Goal: Information Seeking & Learning: Learn about a topic

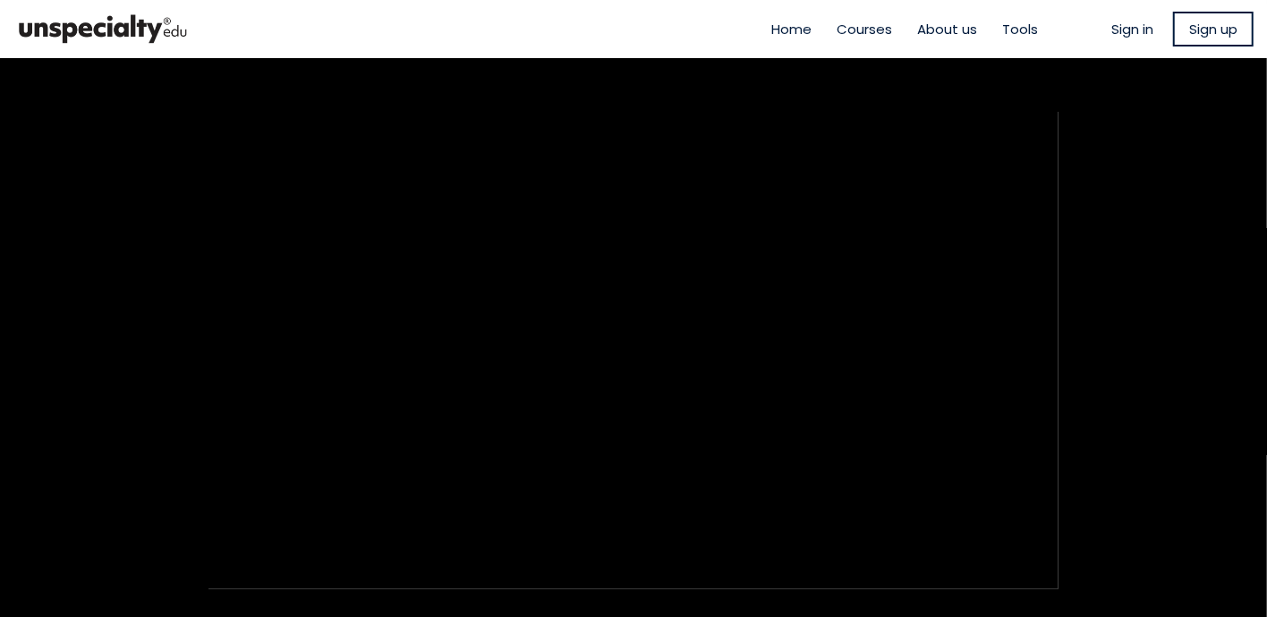
click at [1102, 384] on section "Watch a full sample directly from the course" at bounding box center [633, 350] width 1267 height 585
click at [958, 28] on span "About us" at bounding box center [947, 29] width 60 height 21
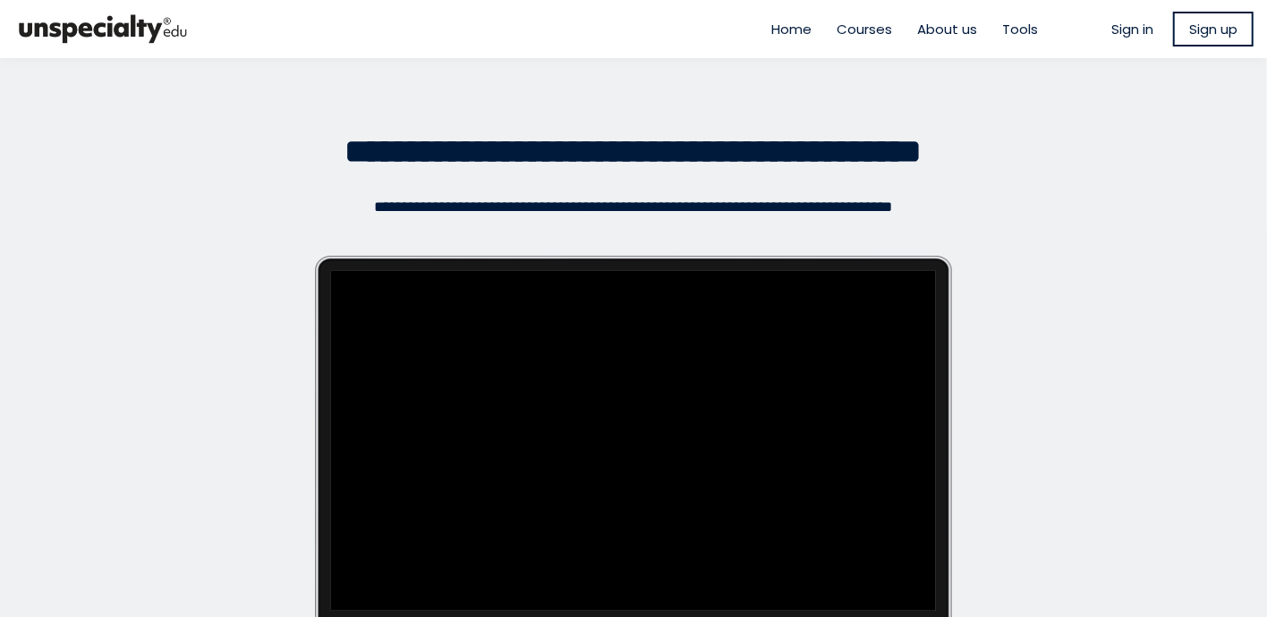
click at [785, 33] on span "Home" at bounding box center [791, 29] width 40 height 21
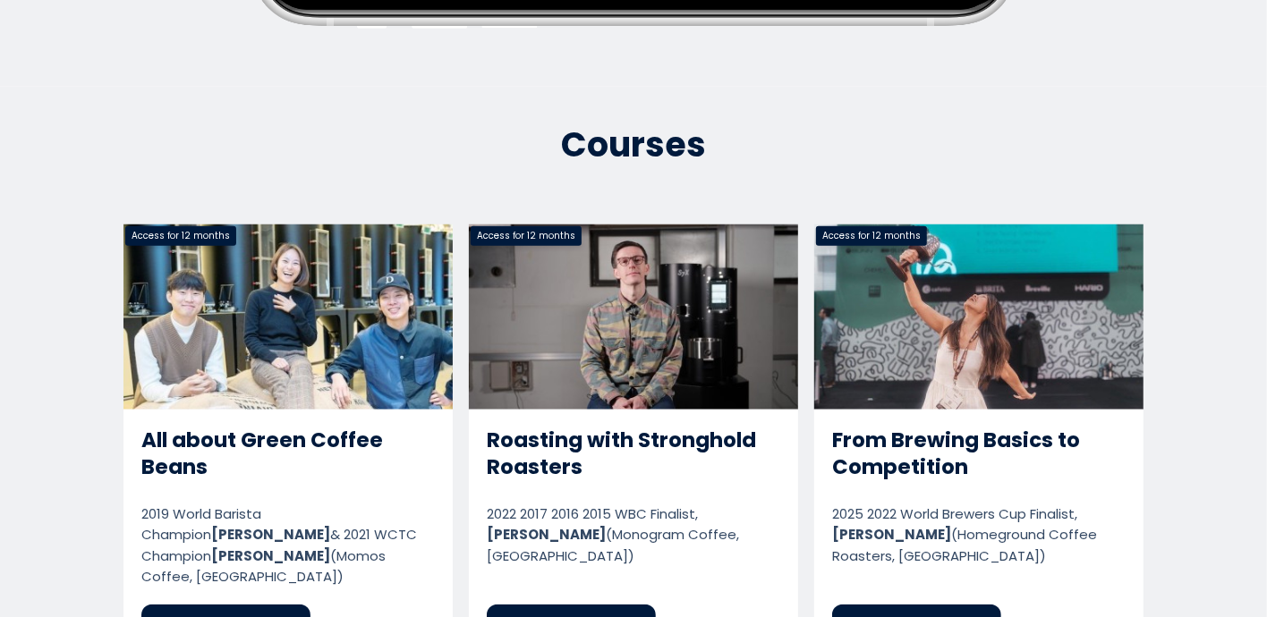
scroll to position [794, 0]
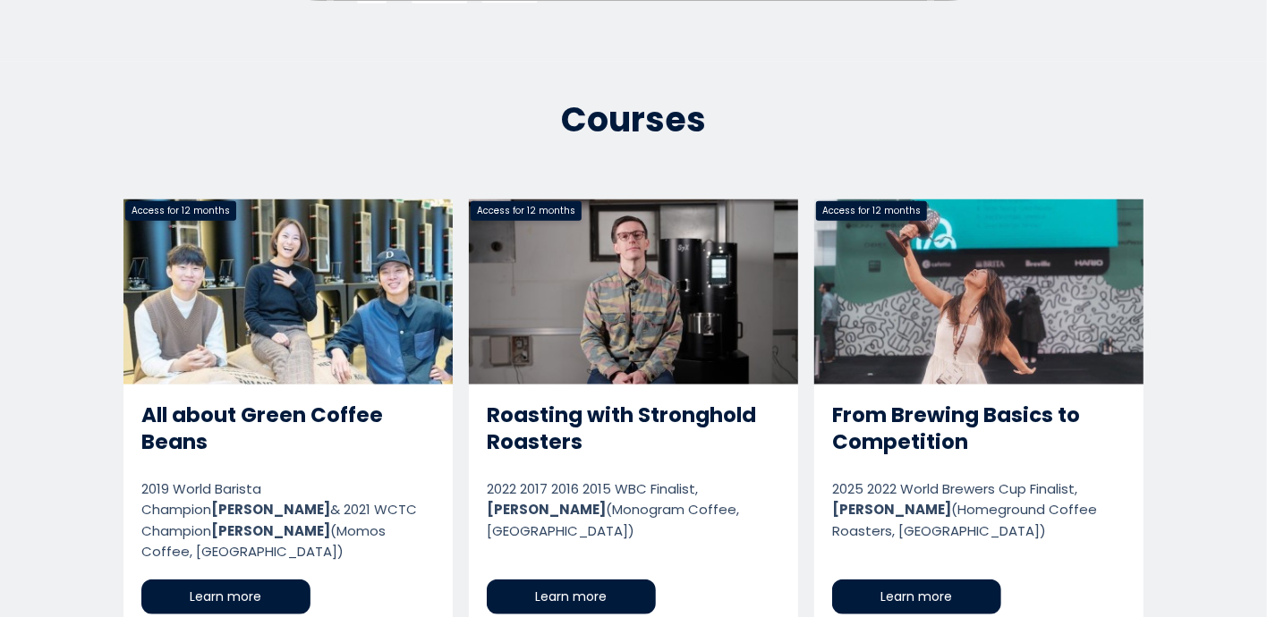
click at [602, 584] on link "Roasting with Stronghold Roasters" at bounding box center [633, 416] width 329 height 433
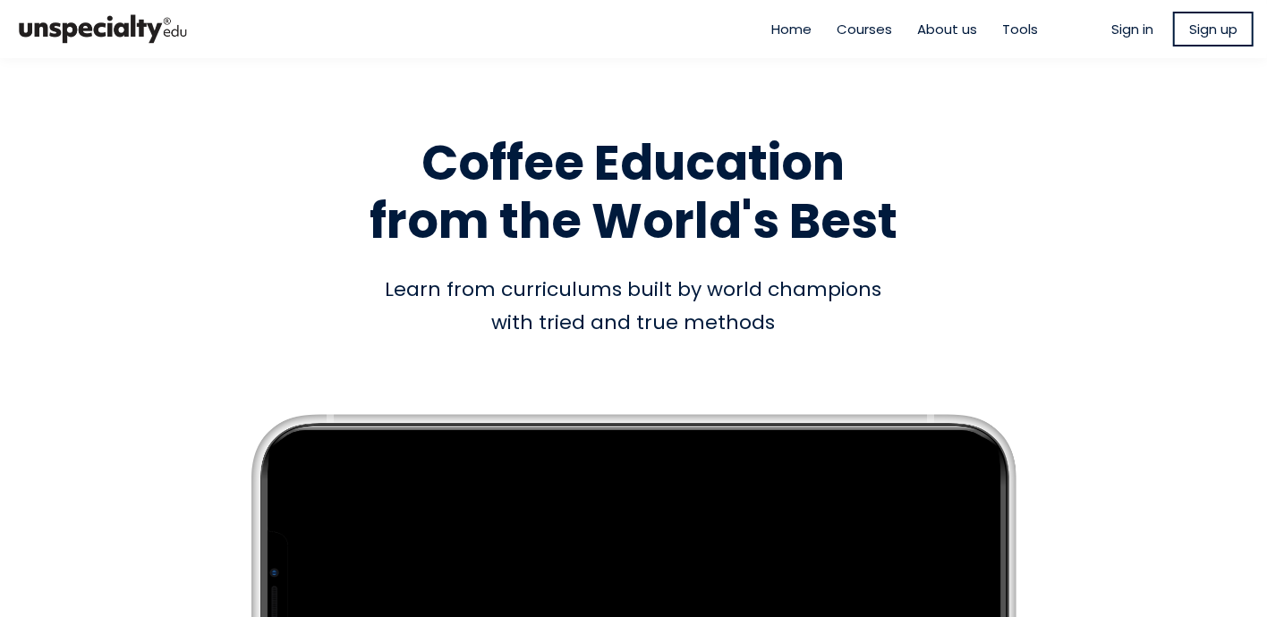
click at [771, 33] on span "Home" at bounding box center [791, 29] width 40 height 21
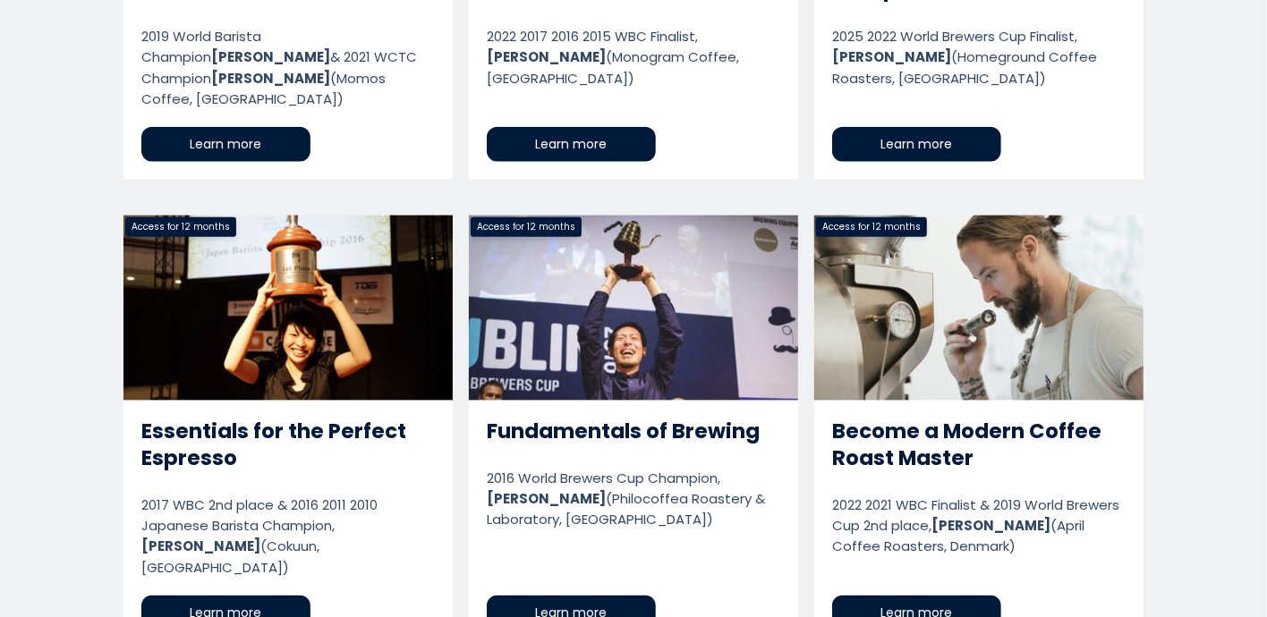
scroll to position [1259, 0]
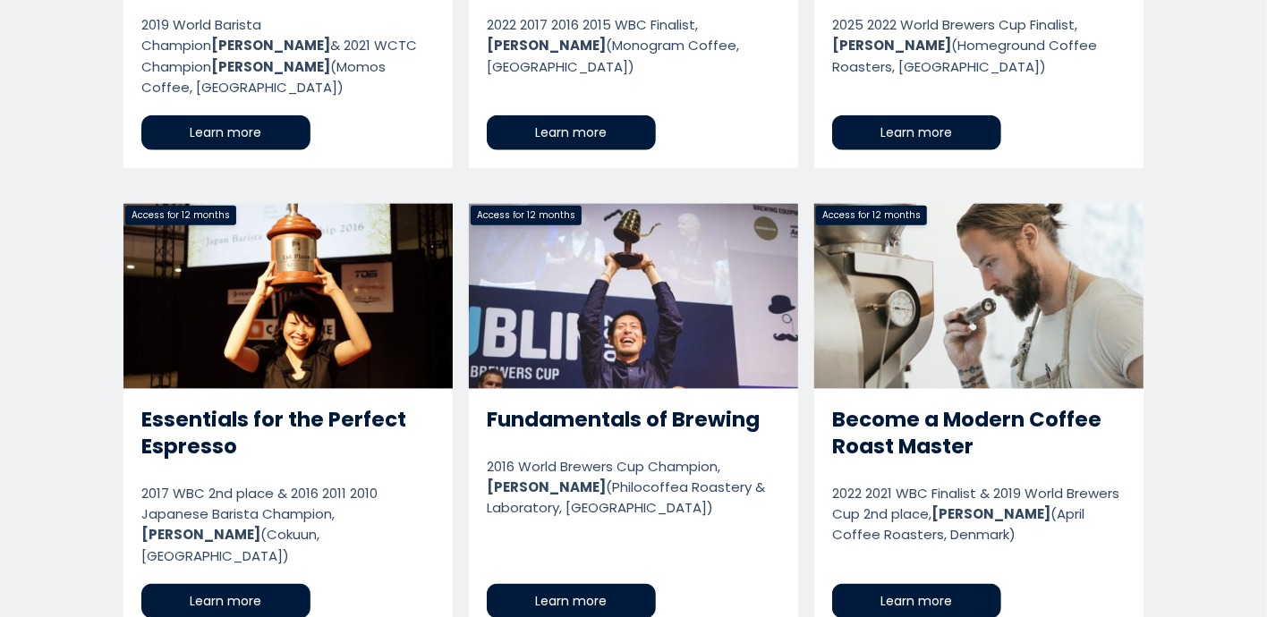
click at [616, 560] on link "Fundamentals of Brewing" at bounding box center [633, 420] width 329 height 433
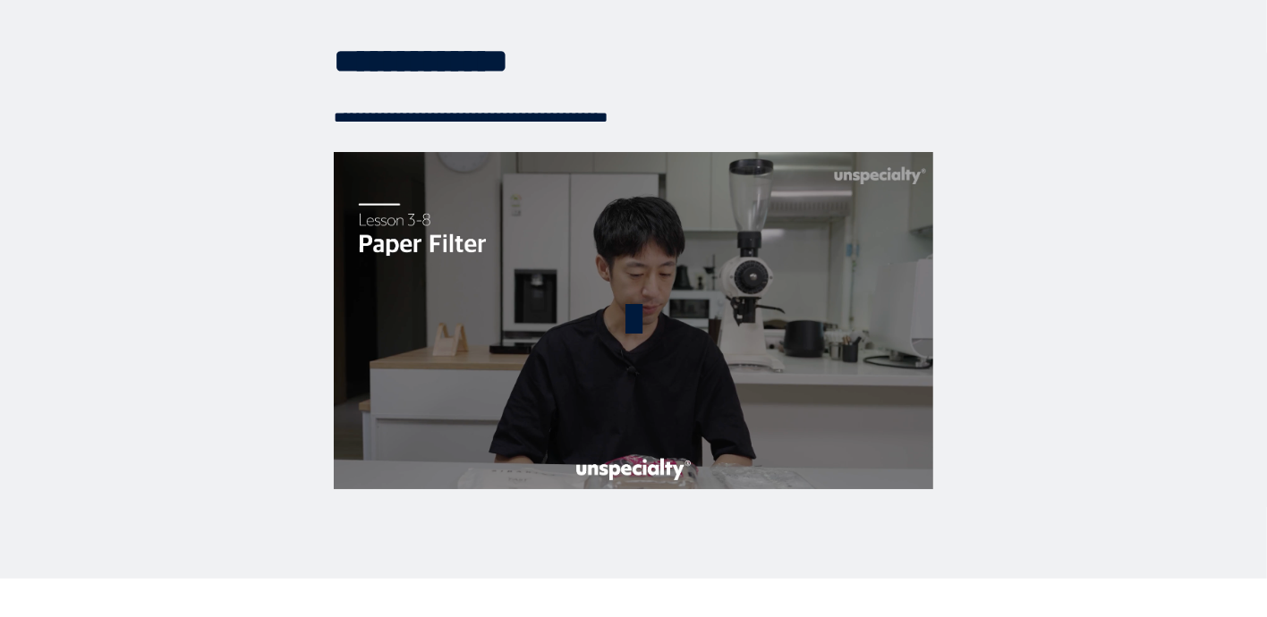
scroll to position [4042, 0]
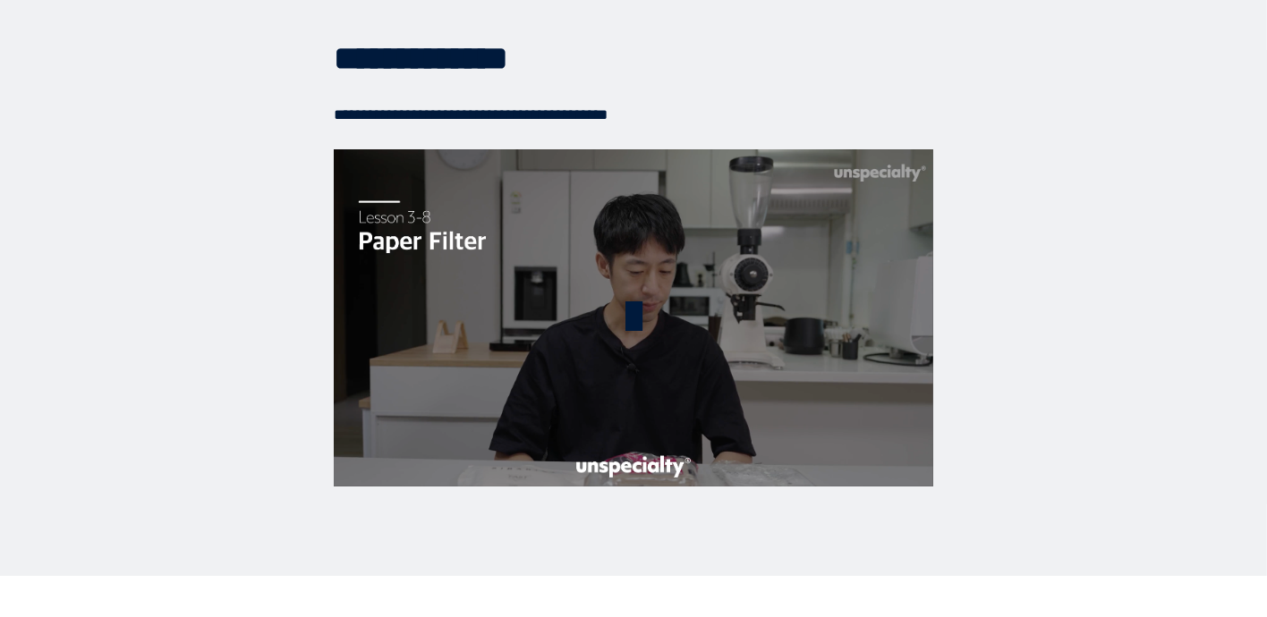
click at [630, 313] on span at bounding box center [633, 317] width 57 height 57
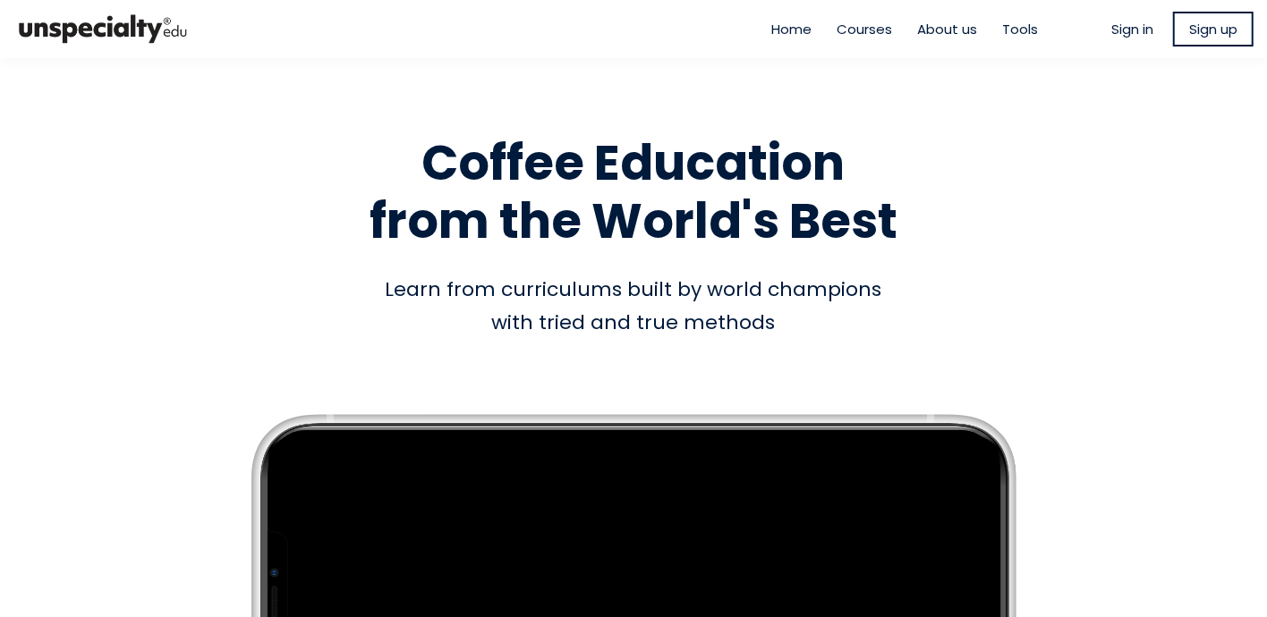
click at [929, 26] on span "About us" at bounding box center [947, 29] width 60 height 21
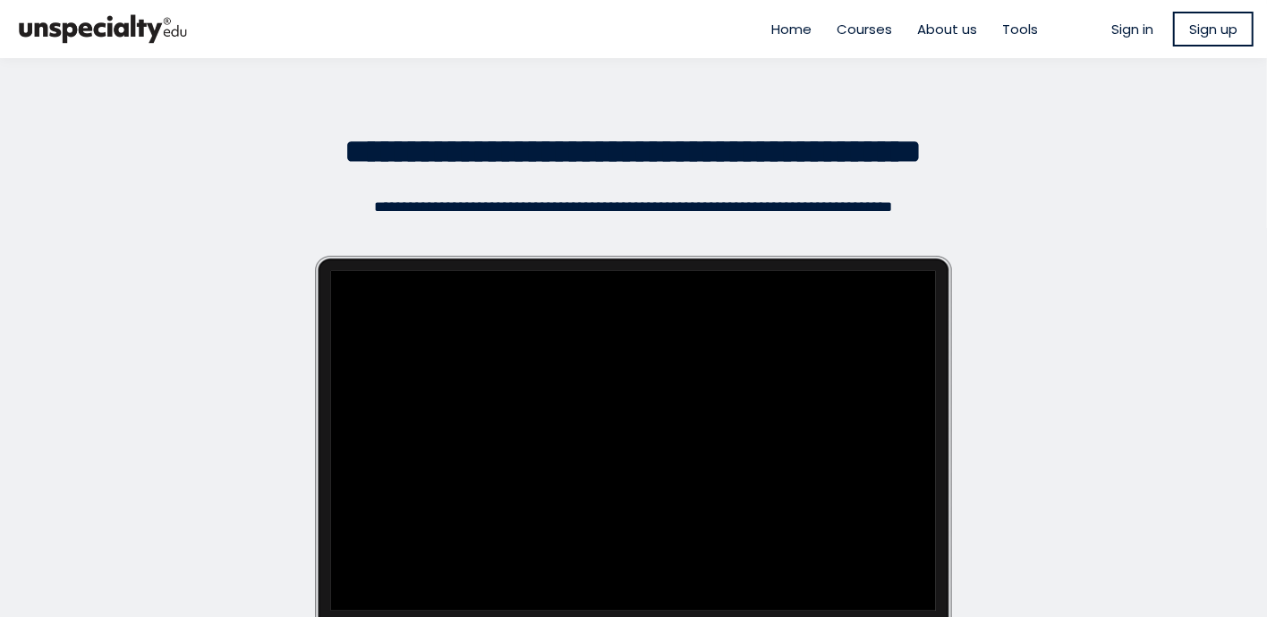
click at [944, 26] on span "About us" at bounding box center [947, 29] width 60 height 21
click at [1002, 30] on span "Tools" at bounding box center [1020, 29] width 36 height 21
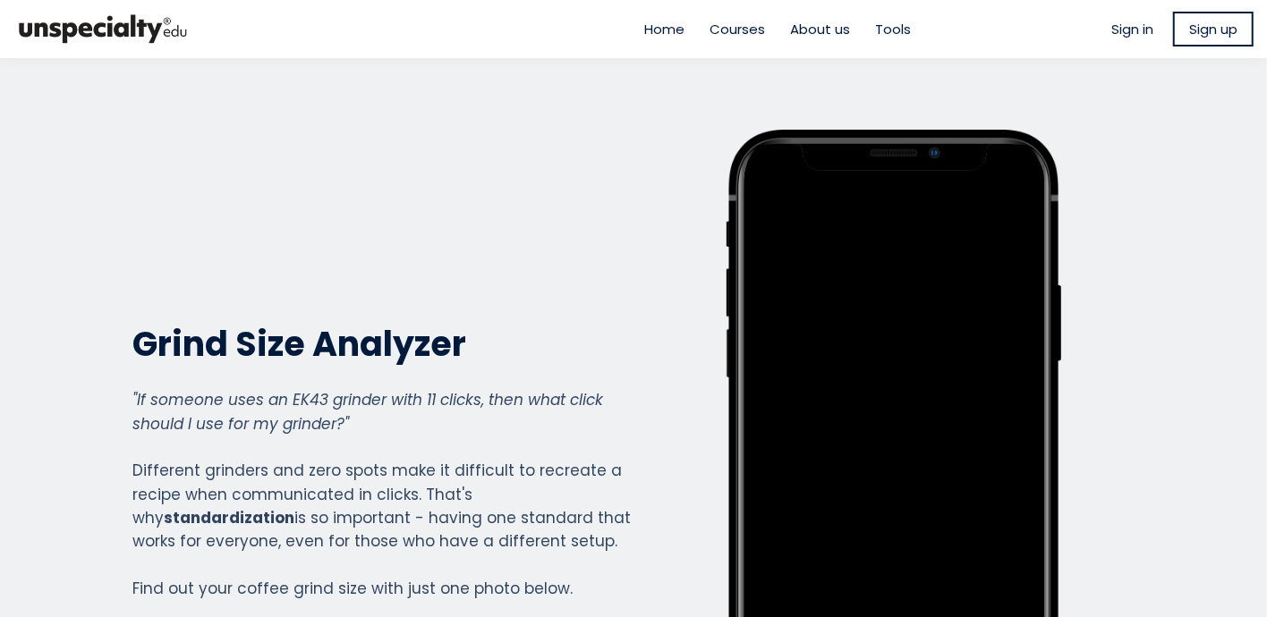
click at [799, 28] on span "About us" at bounding box center [820, 29] width 60 height 21
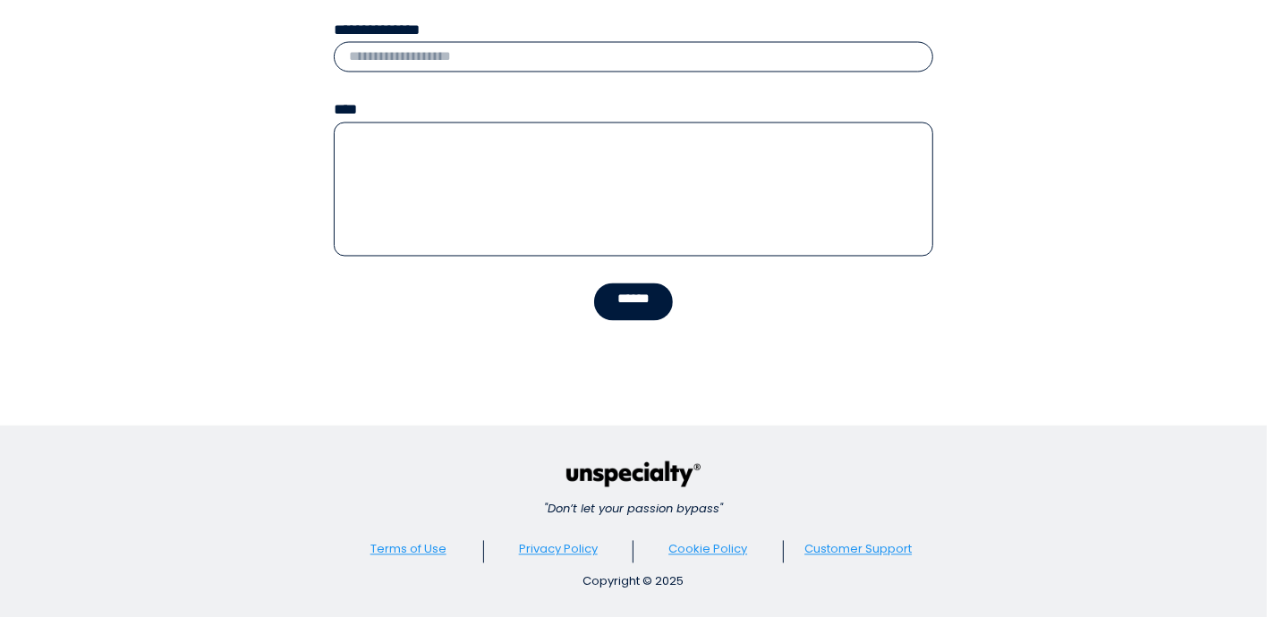
scroll to position [2090, 0]
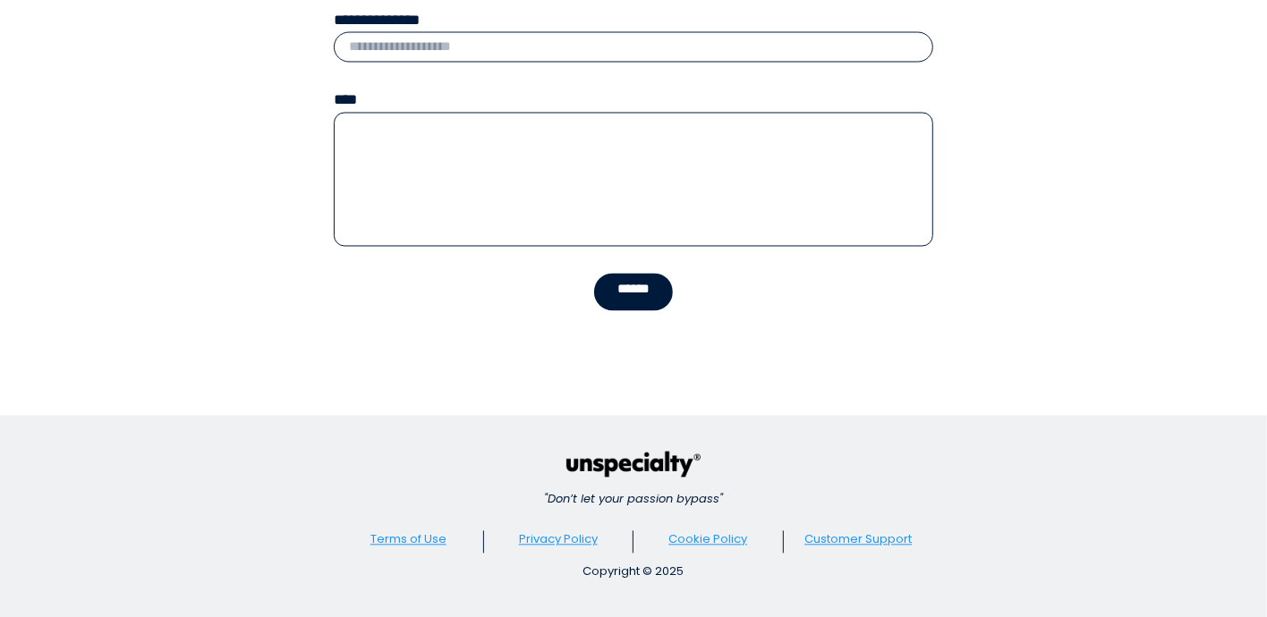
click at [414, 541] on link "Terms of Use" at bounding box center [408, 539] width 76 height 17
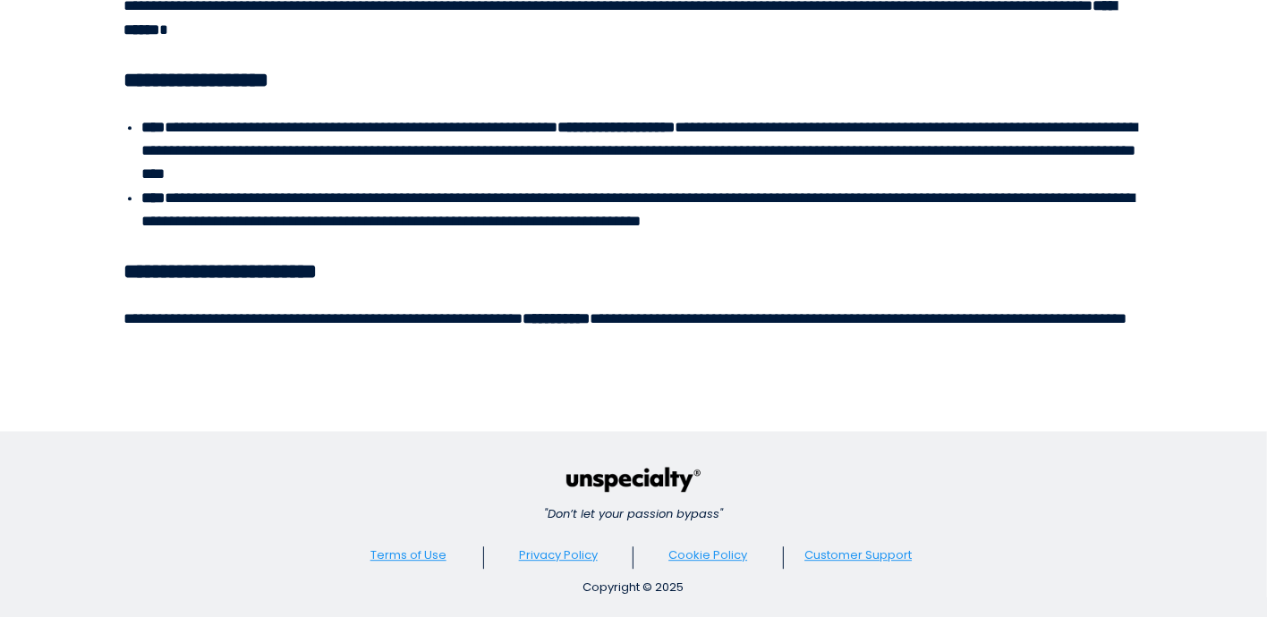
scroll to position [7145, 0]
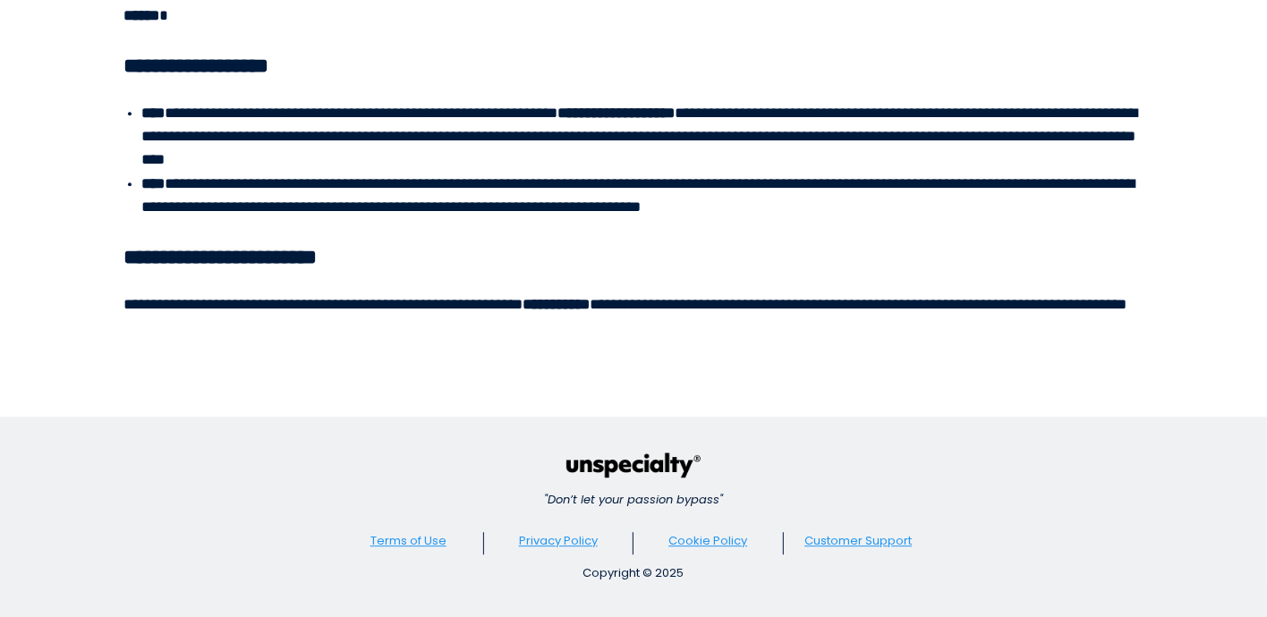
click at [838, 544] on link "Customer Support" at bounding box center [857, 540] width 107 height 17
click at [605, 579] on div "Copyright © 2025" at bounding box center [633, 574] width 599 height 18
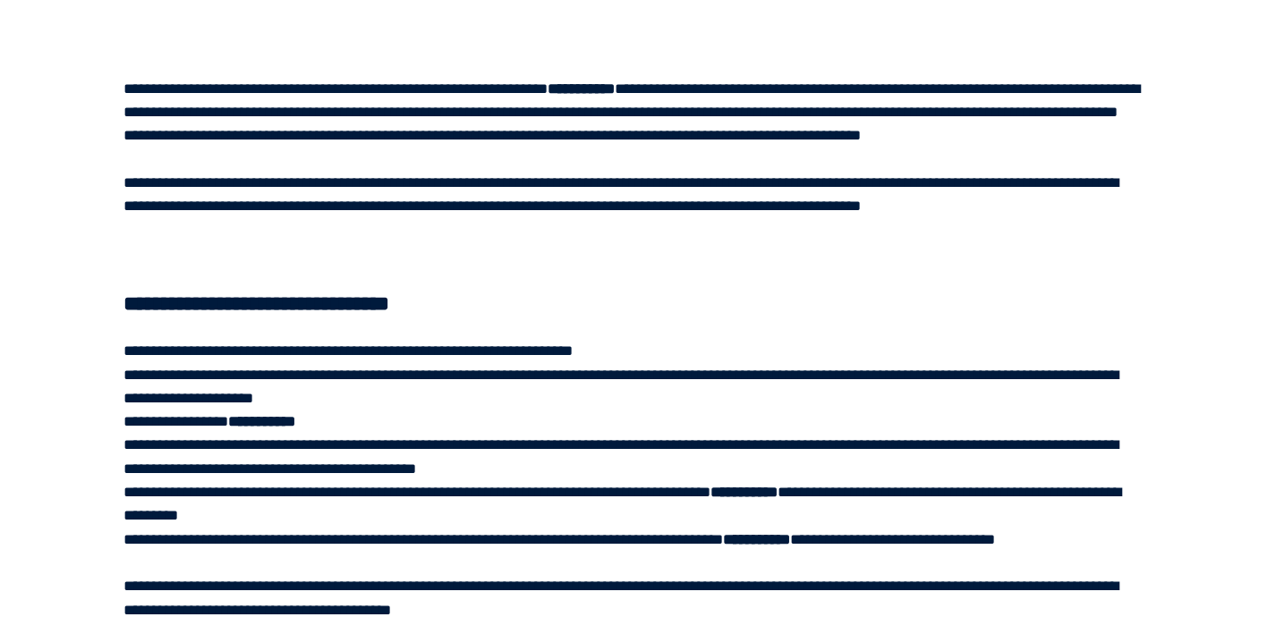
scroll to position [0, 0]
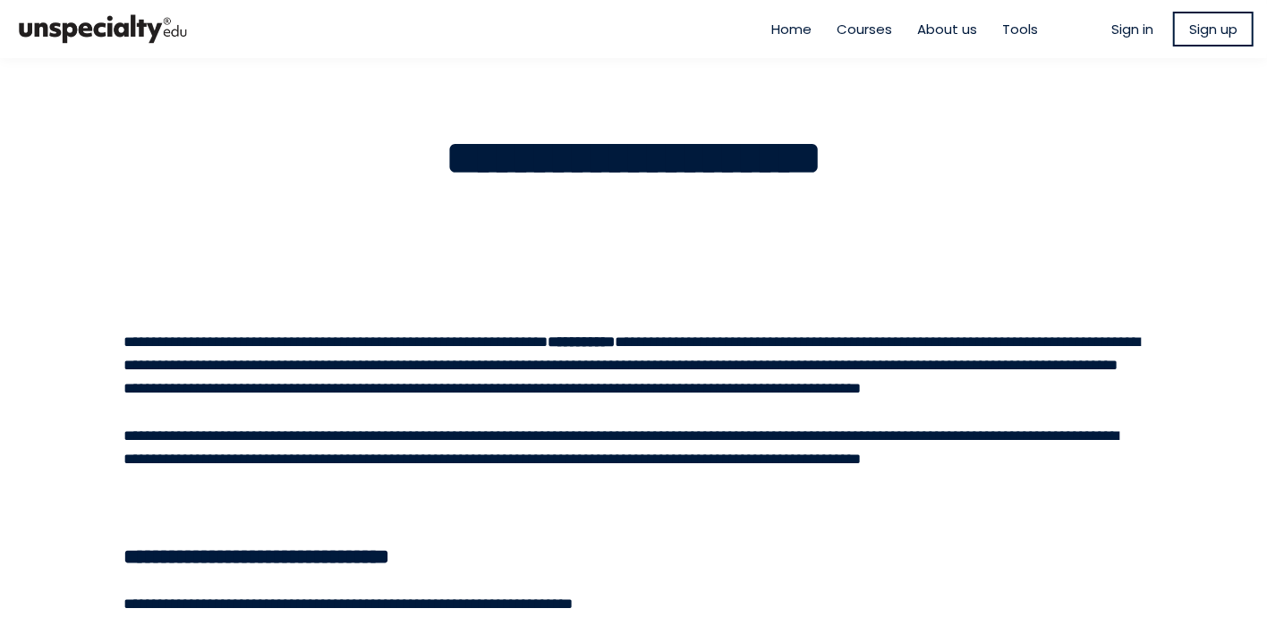
click at [790, 33] on span "Home" at bounding box center [791, 29] width 40 height 21
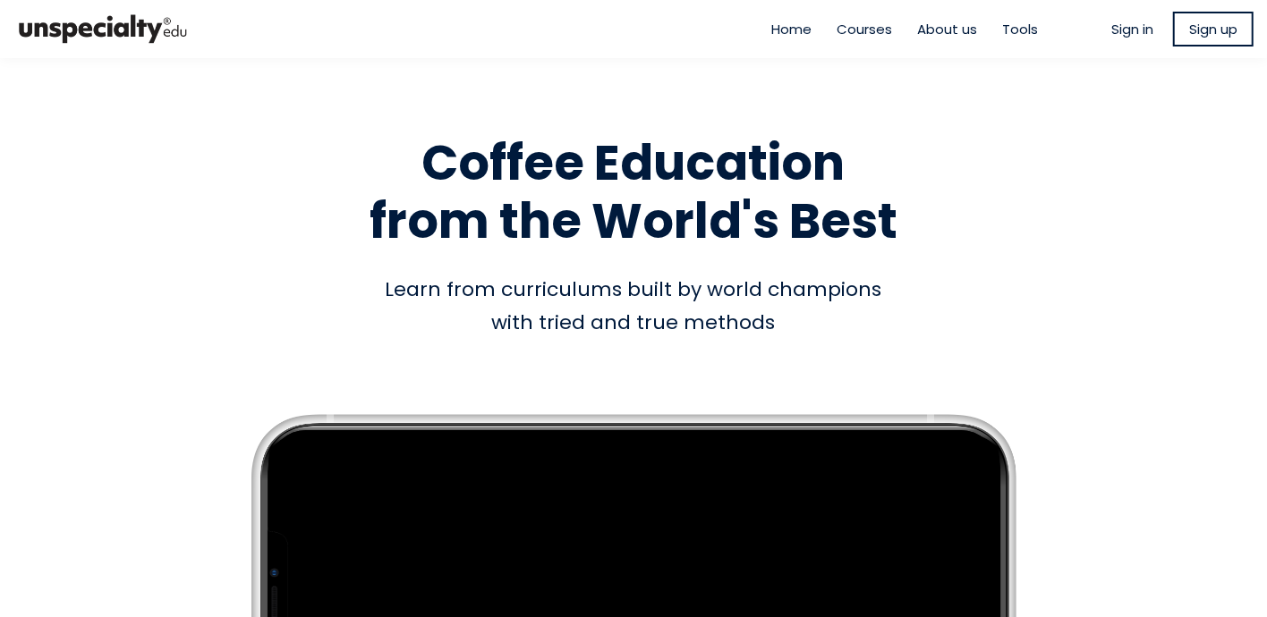
click at [863, 35] on span "Courses" at bounding box center [863, 29] width 55 height 21
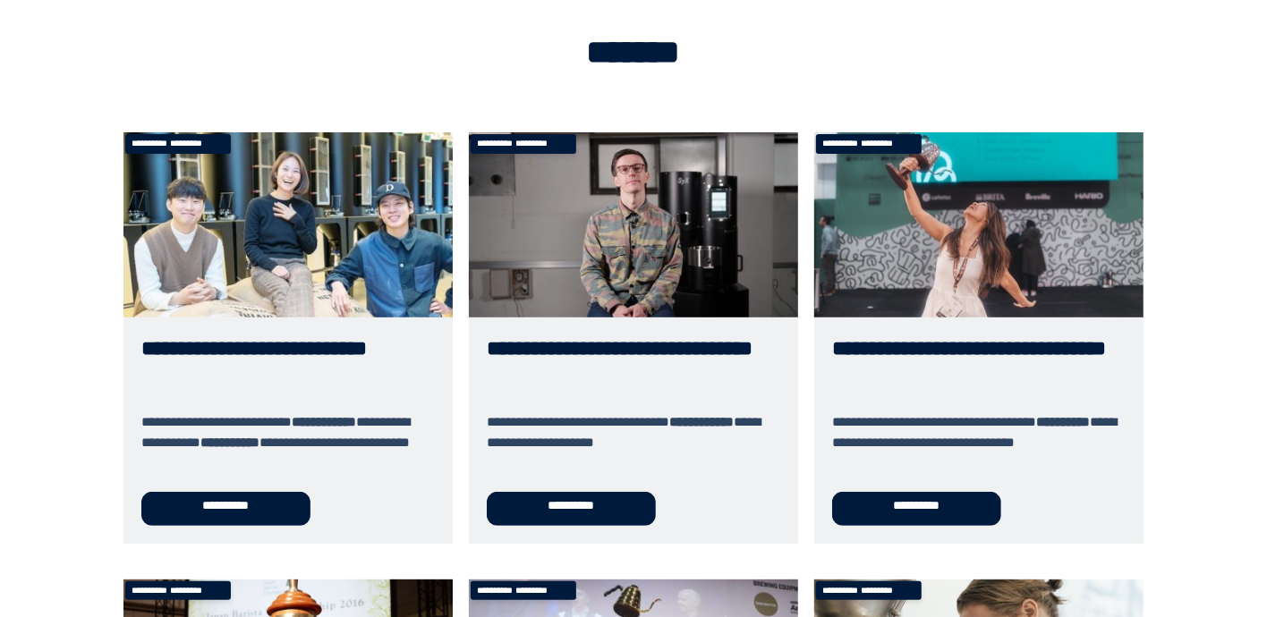
scroll to position [265, 0]
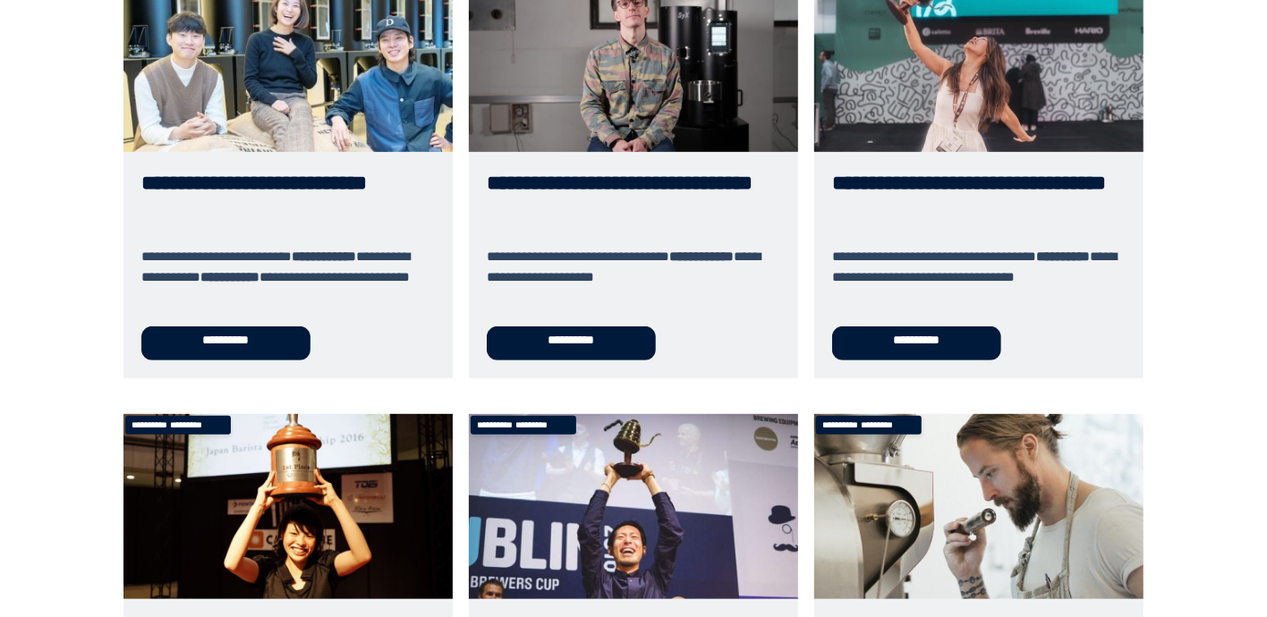
click at [609, 345] on link "**********" at bounding box center [633, 173] width 329 height 412
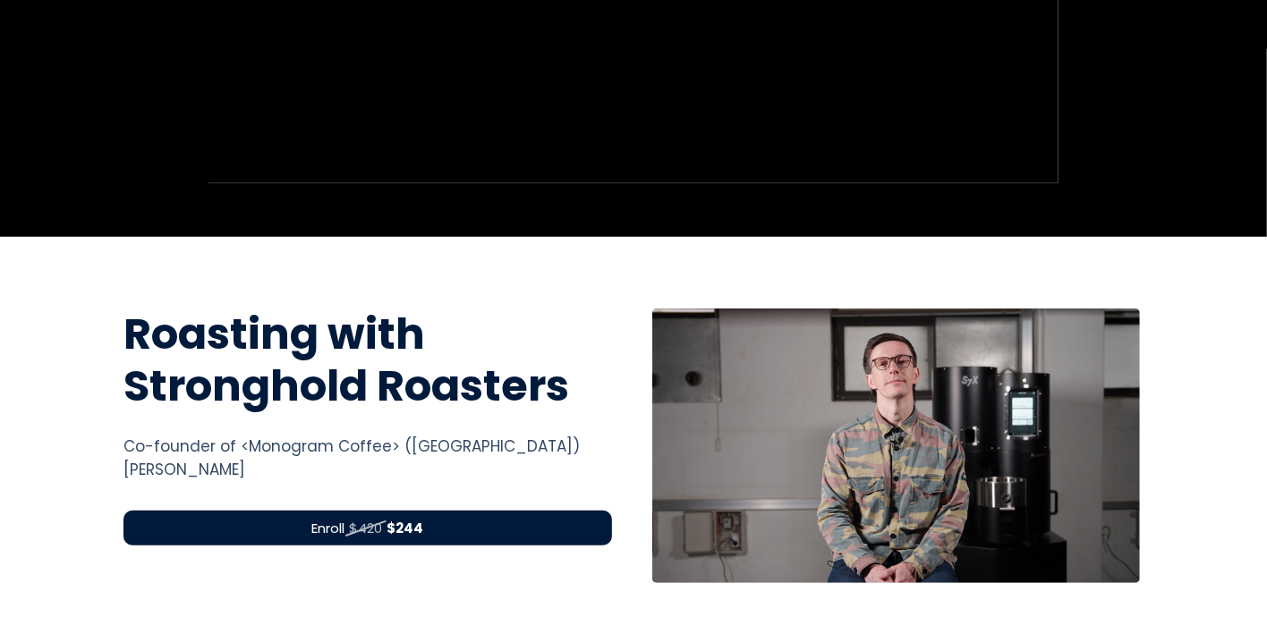
scroll to position [433, 0]
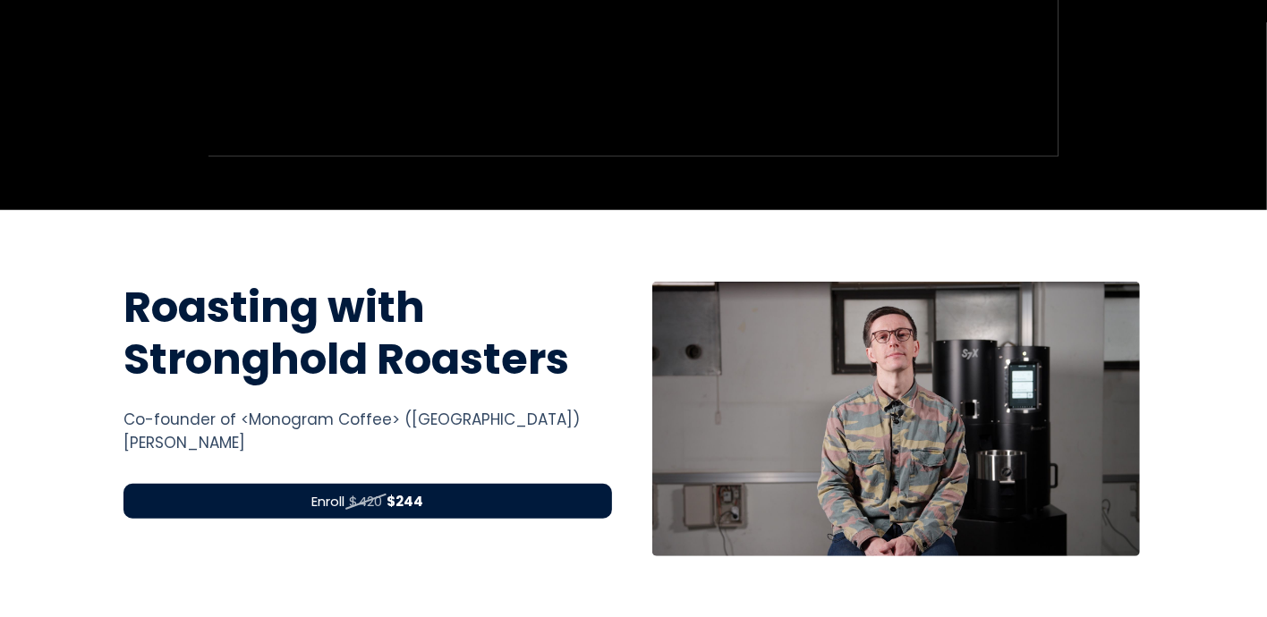
click at [947, 422] on div at bounding box center [896, 419] width 488 height 275
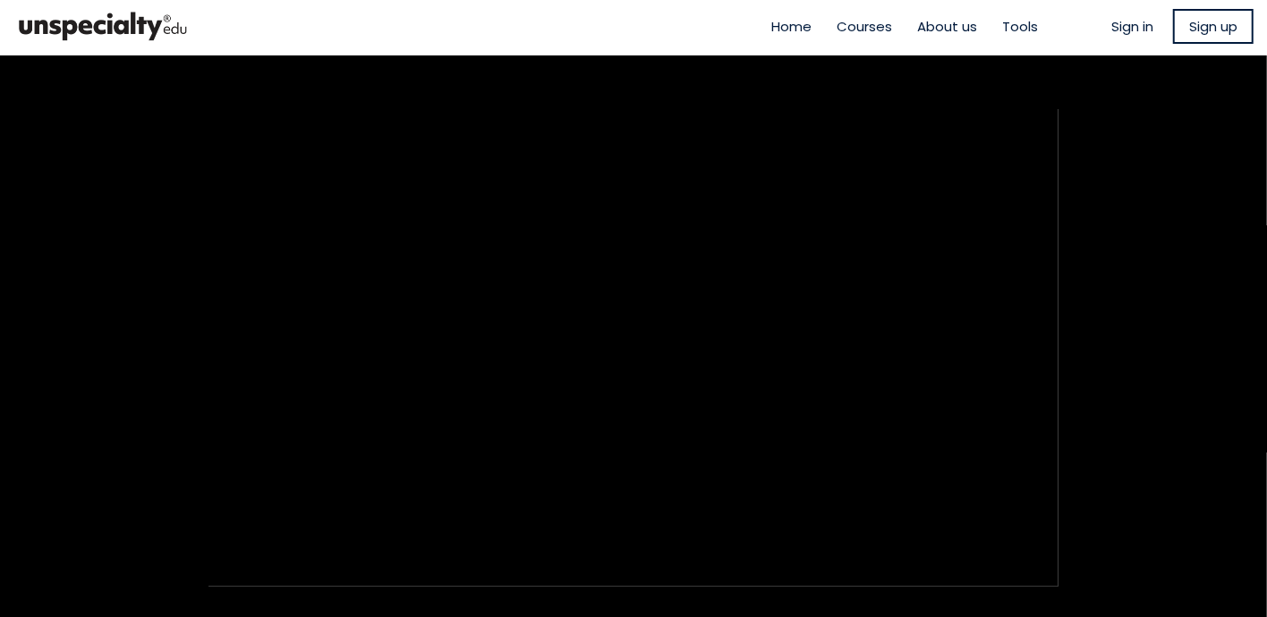
scroll to position [0, 0]
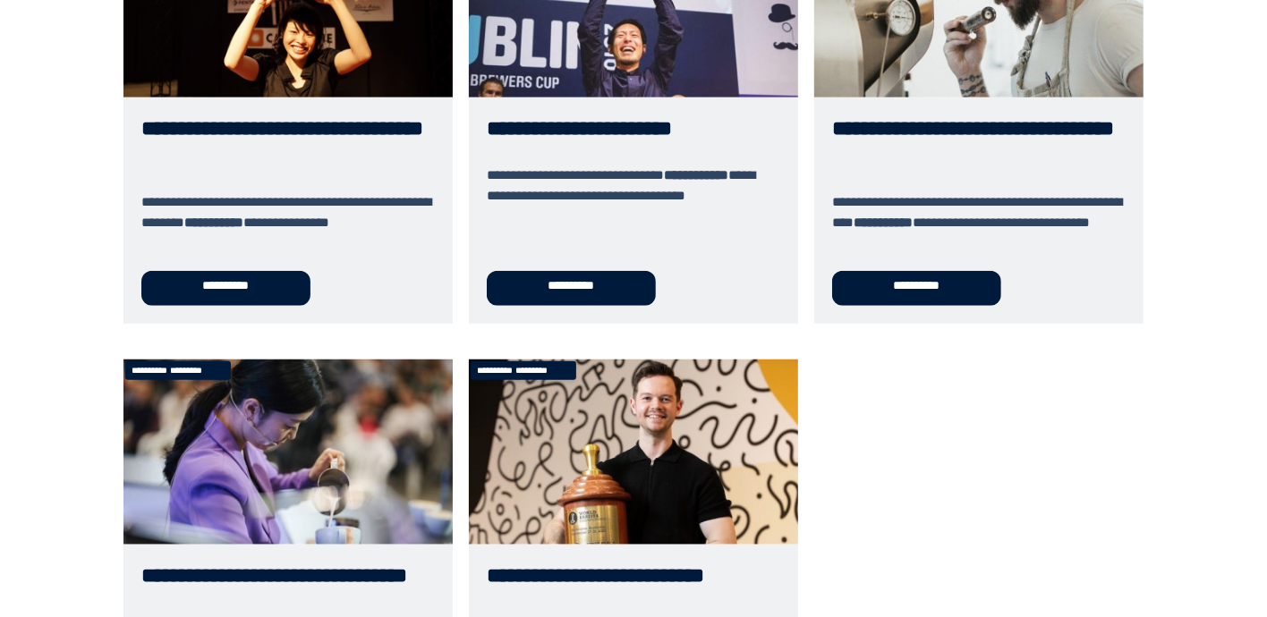
scroll to position [794, 0]
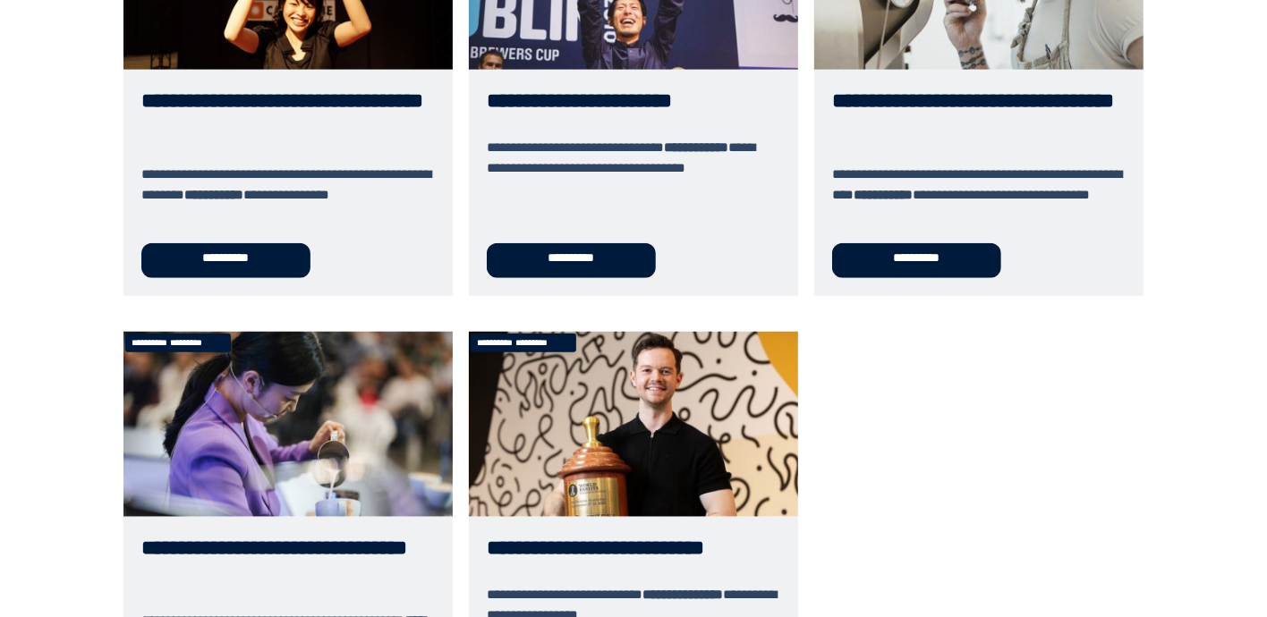
click at [603, 268] on link "**********" at bounding box center [633, 91] width 329 height 412
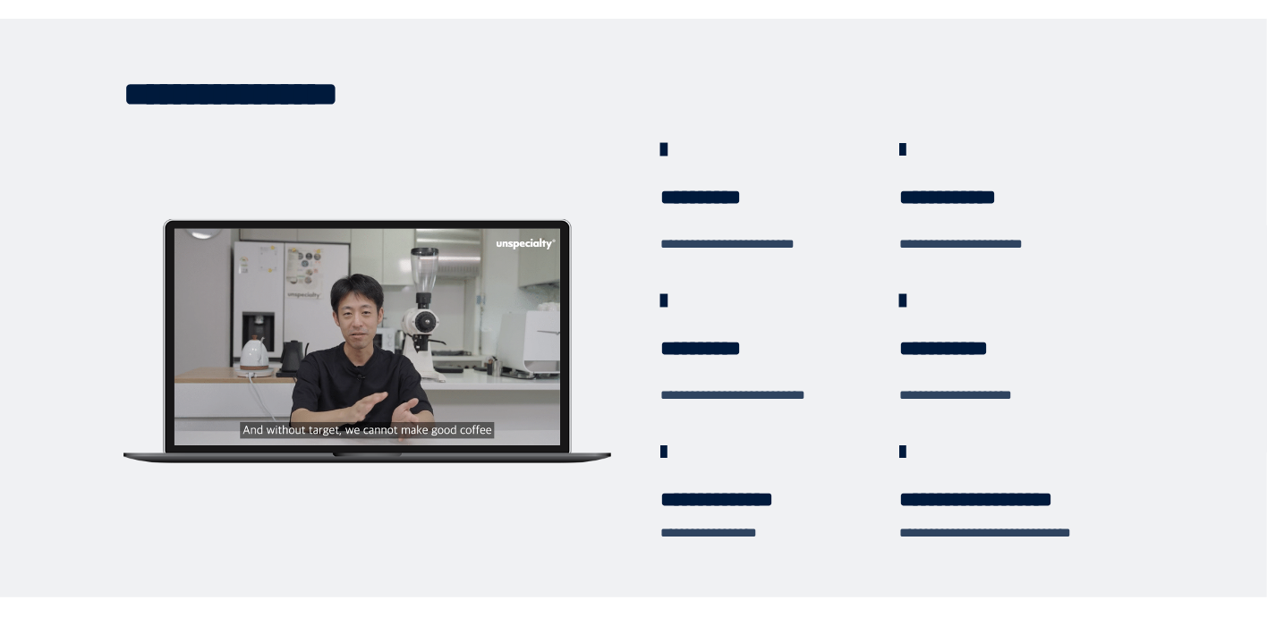
scroll to position [621, 0]
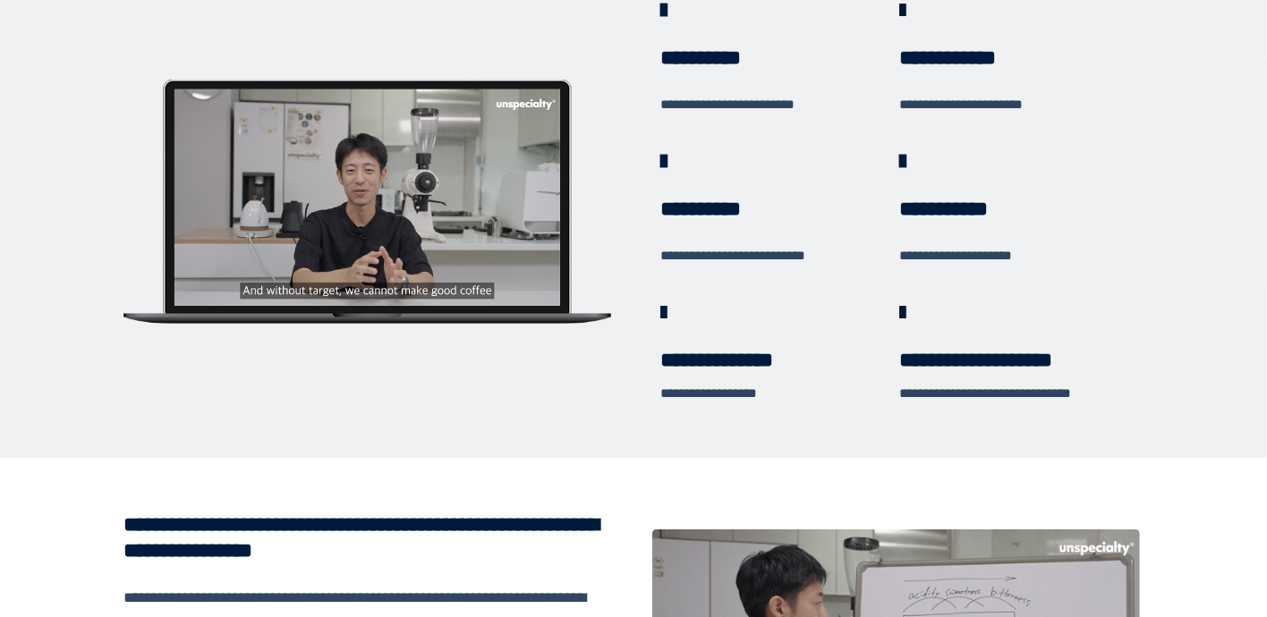
click at [398, 213] on div at bounding box center [367, 197] width 386 height 216
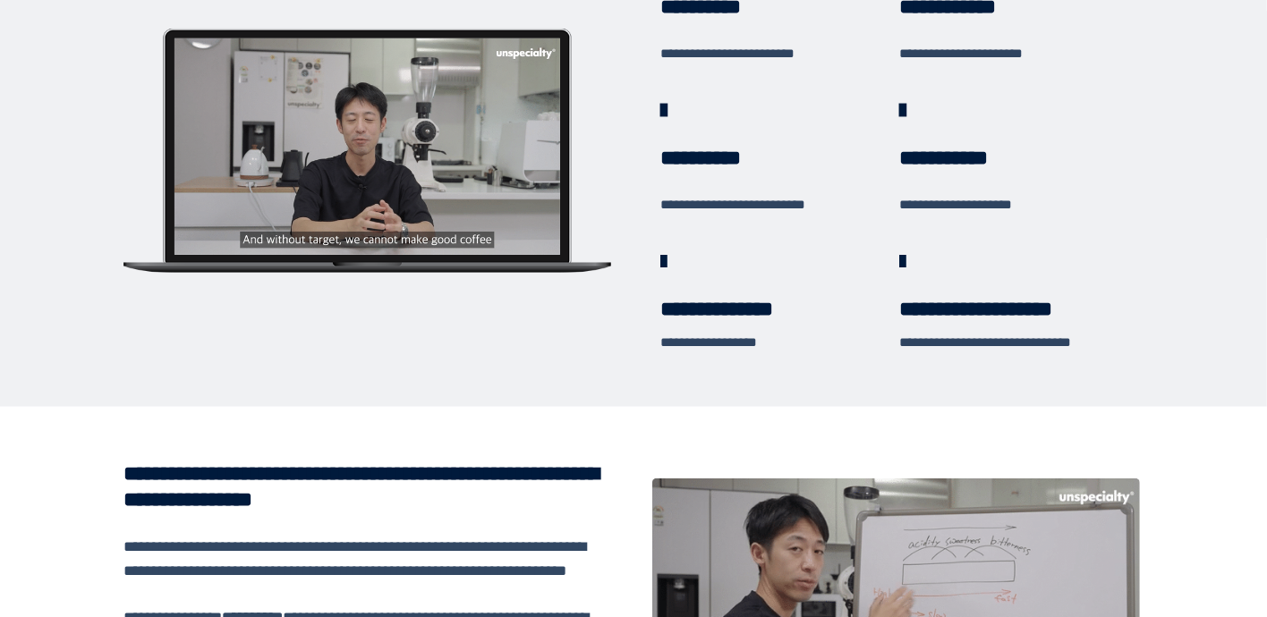
scroll to position [886, 0]
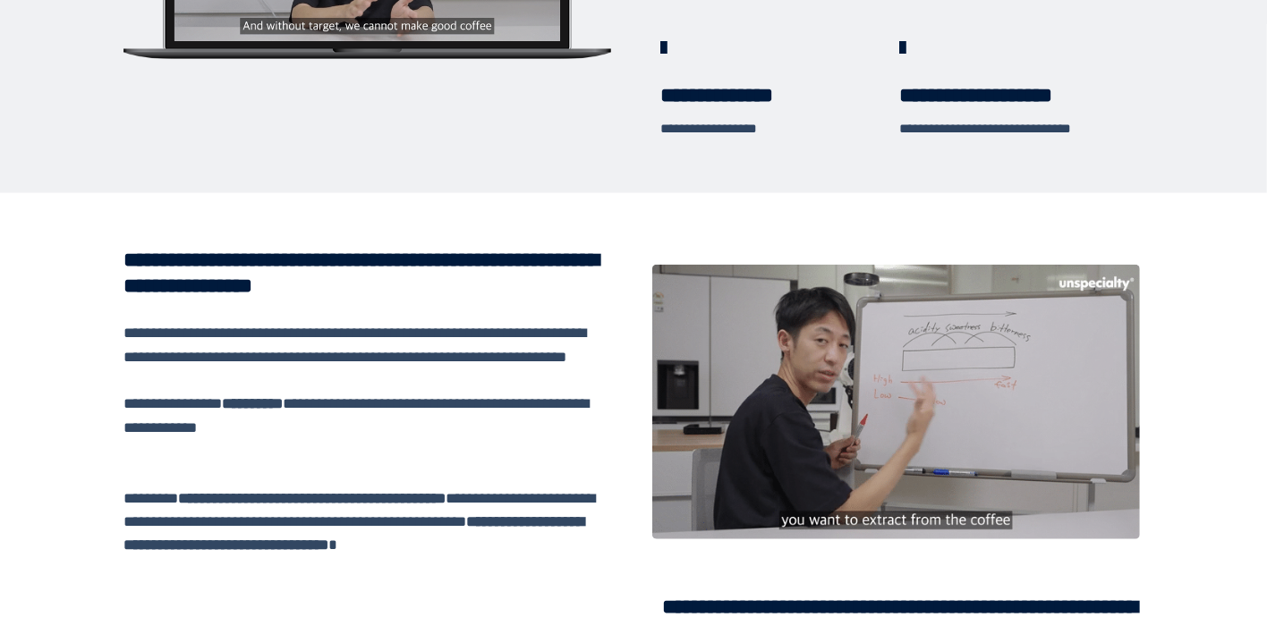
click at [940, 413] on div at bounding box center [896, 402] width 488 height 275
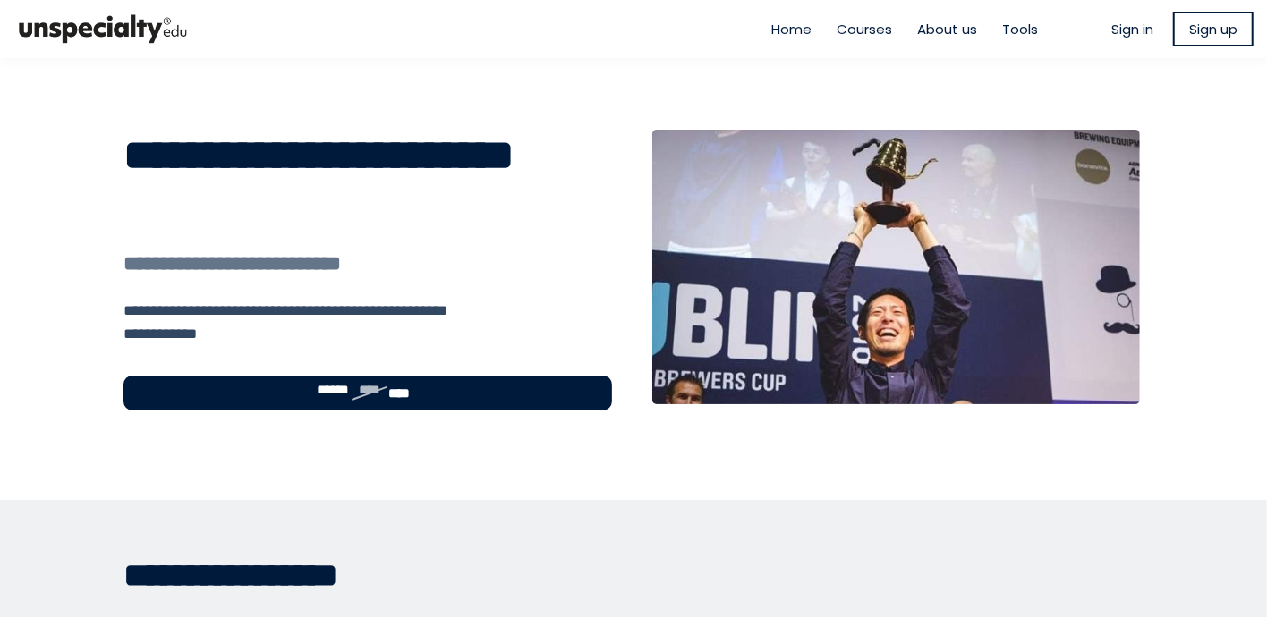
scroll to position [0, 0]
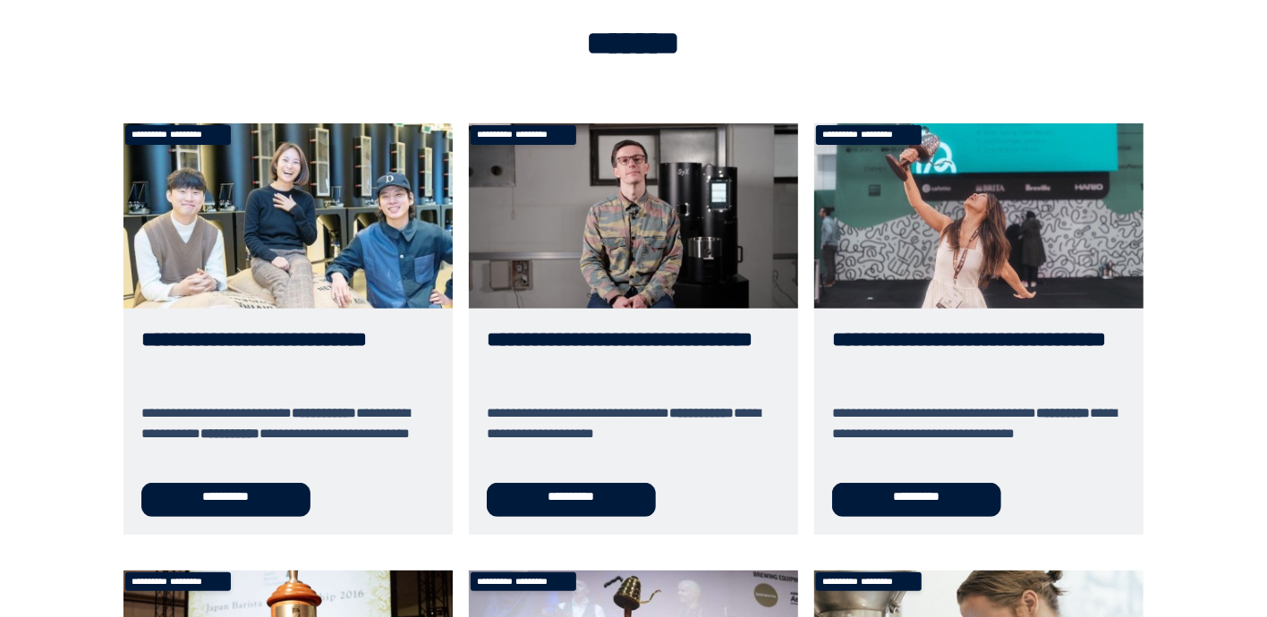
scroll to position [132, 0]
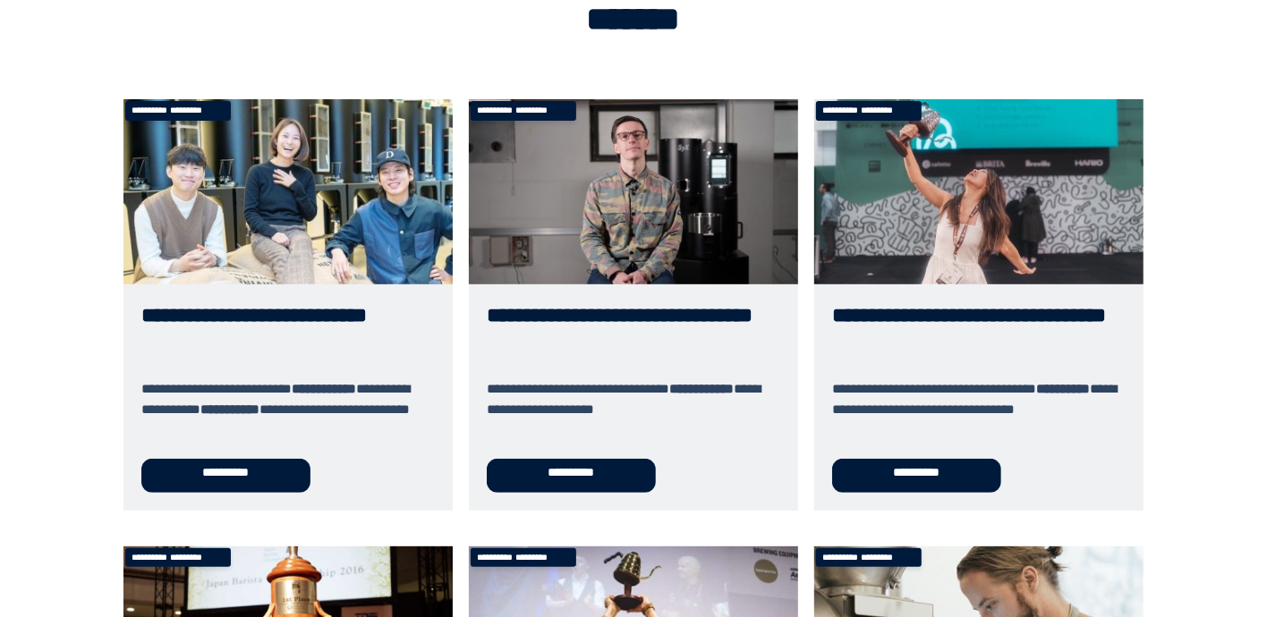
click at [601, 474] on link "**********" at bounding box center [633, 305] width 329 height 412
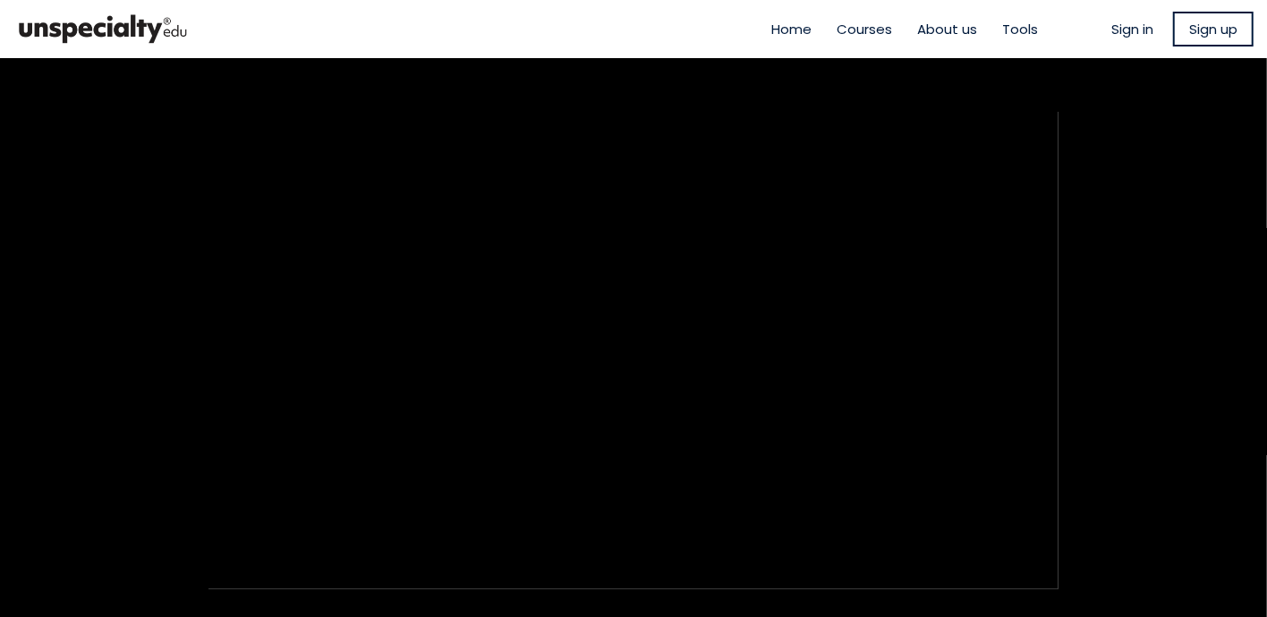
click at [851, 32] on span "Courses" at bounding box center [863, 29] width 55 height 21
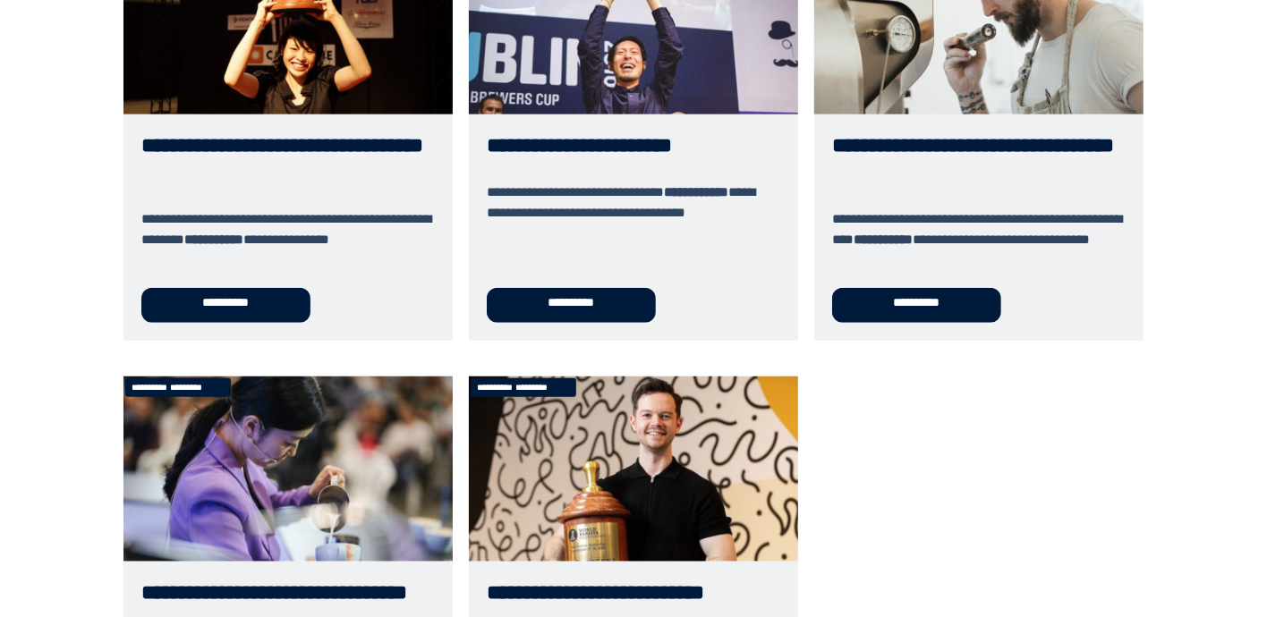
scroll to position [728, 0]
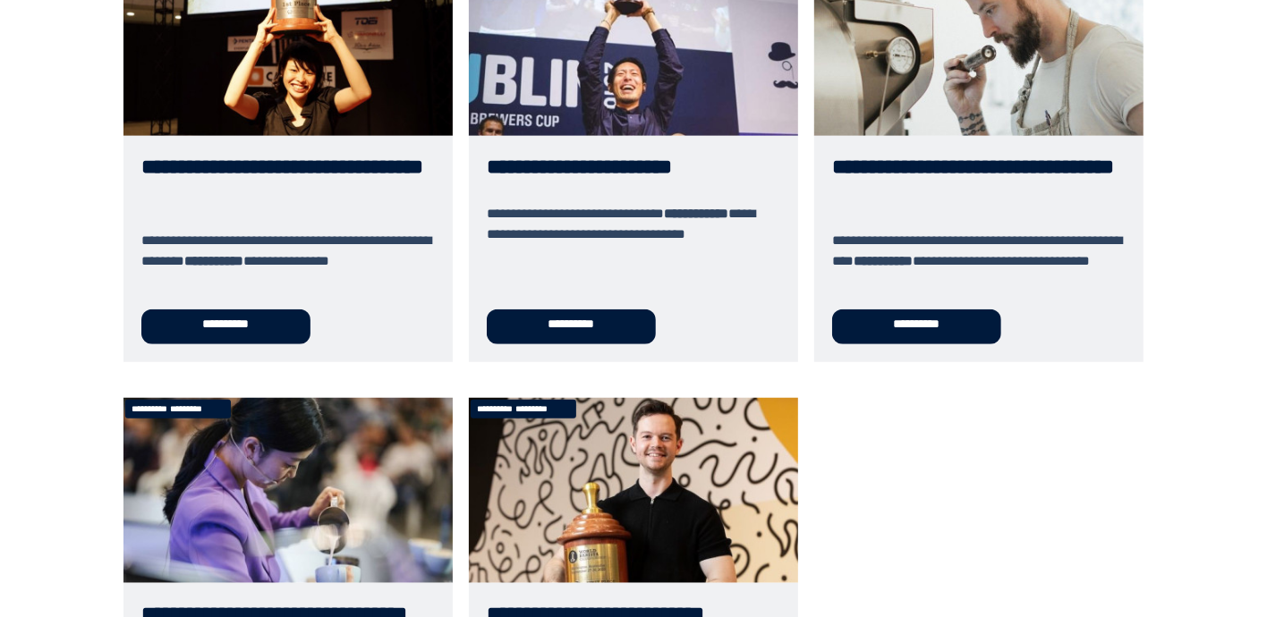
click at [616, 327] on link "**********" at bounding box center [633, 157] width 329 height 412
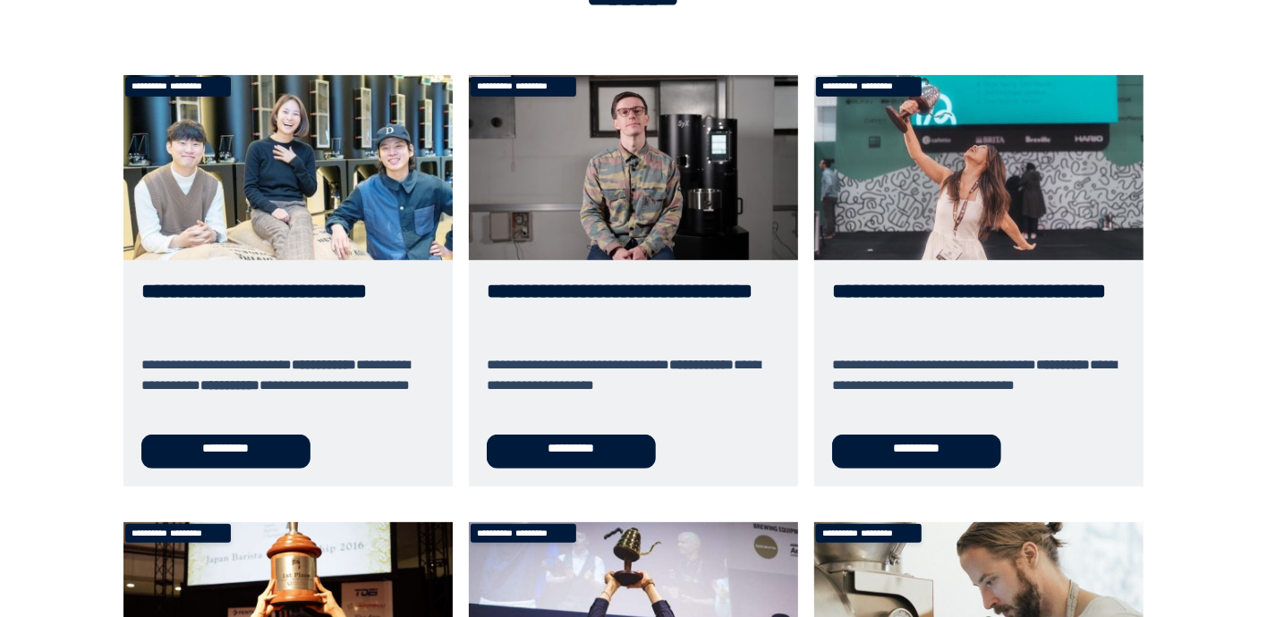
scroll to position [199, 0]
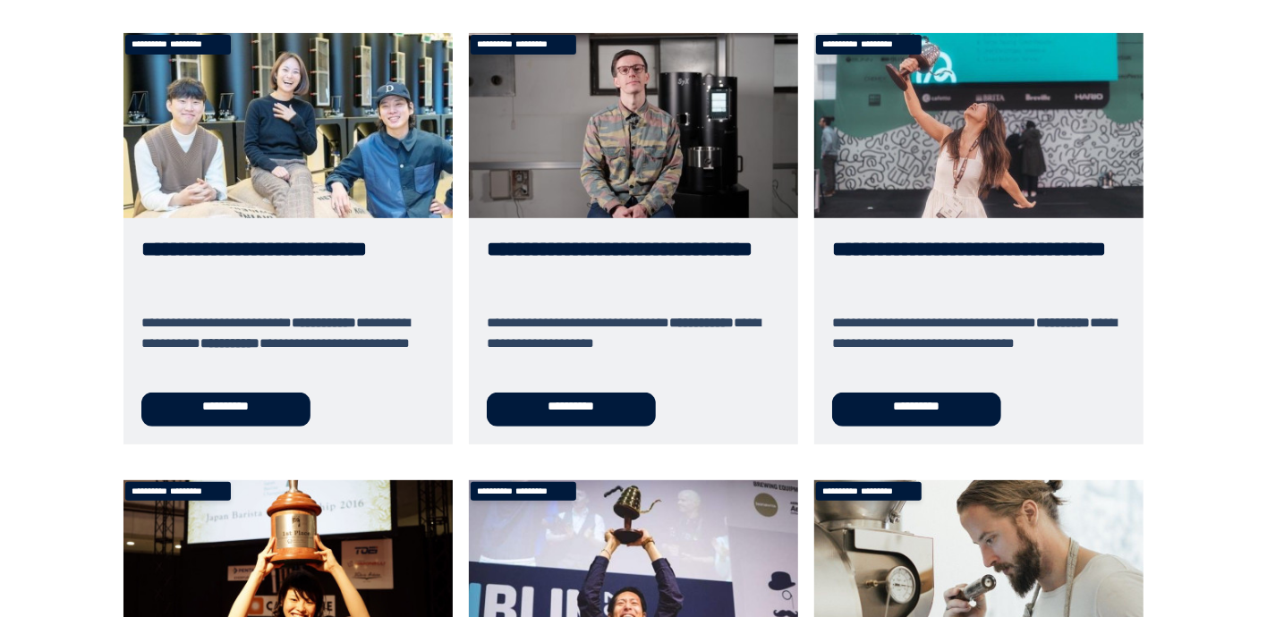
click at [625, 414] on link "**********" at bounding box center [633, 239] width 329 height 412
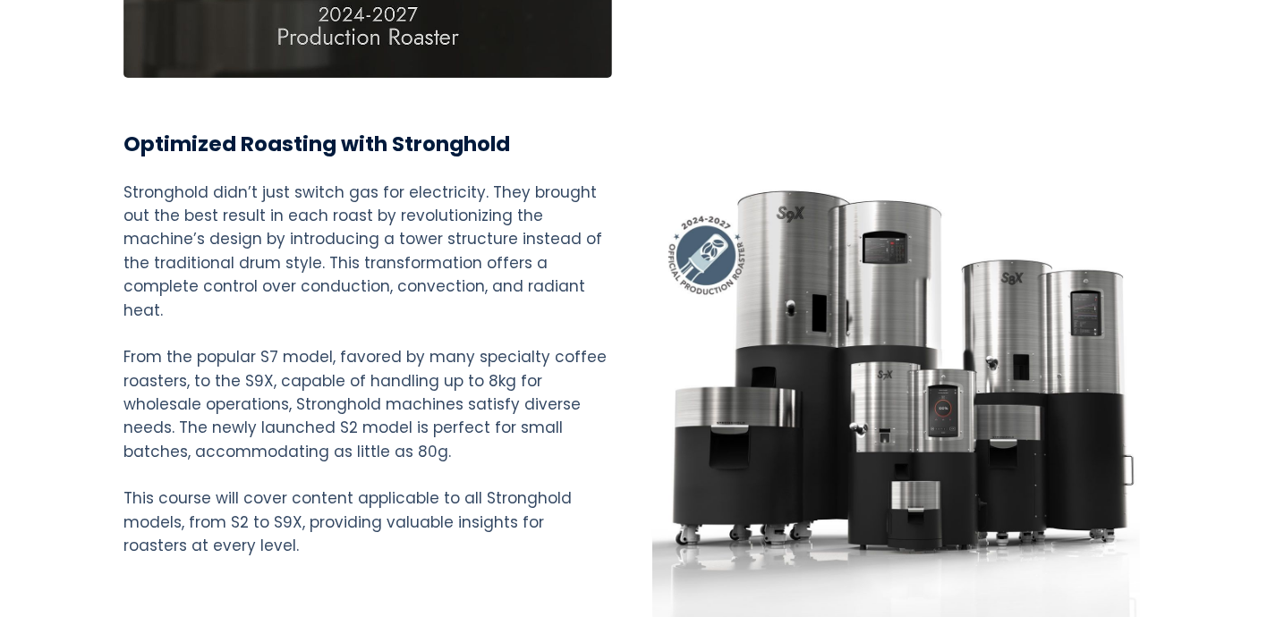
scroll to position [4373, 0]
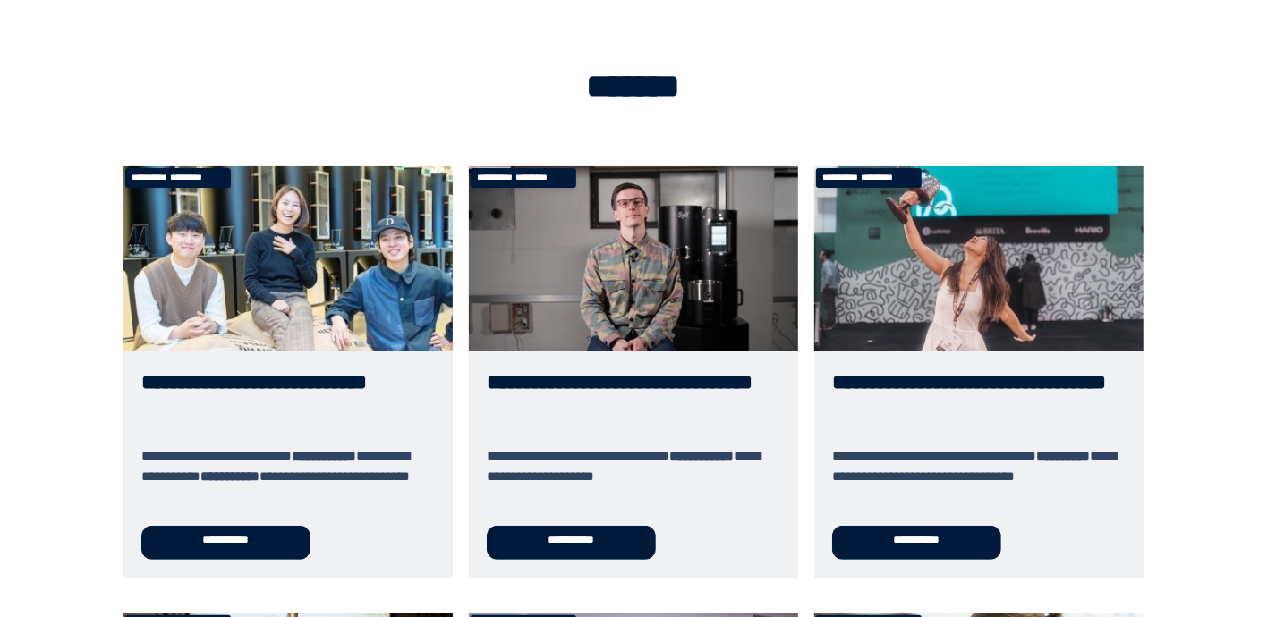
scroll to position [66, 0]
